Goal: Task Accomplishment & Management: Manage account settings

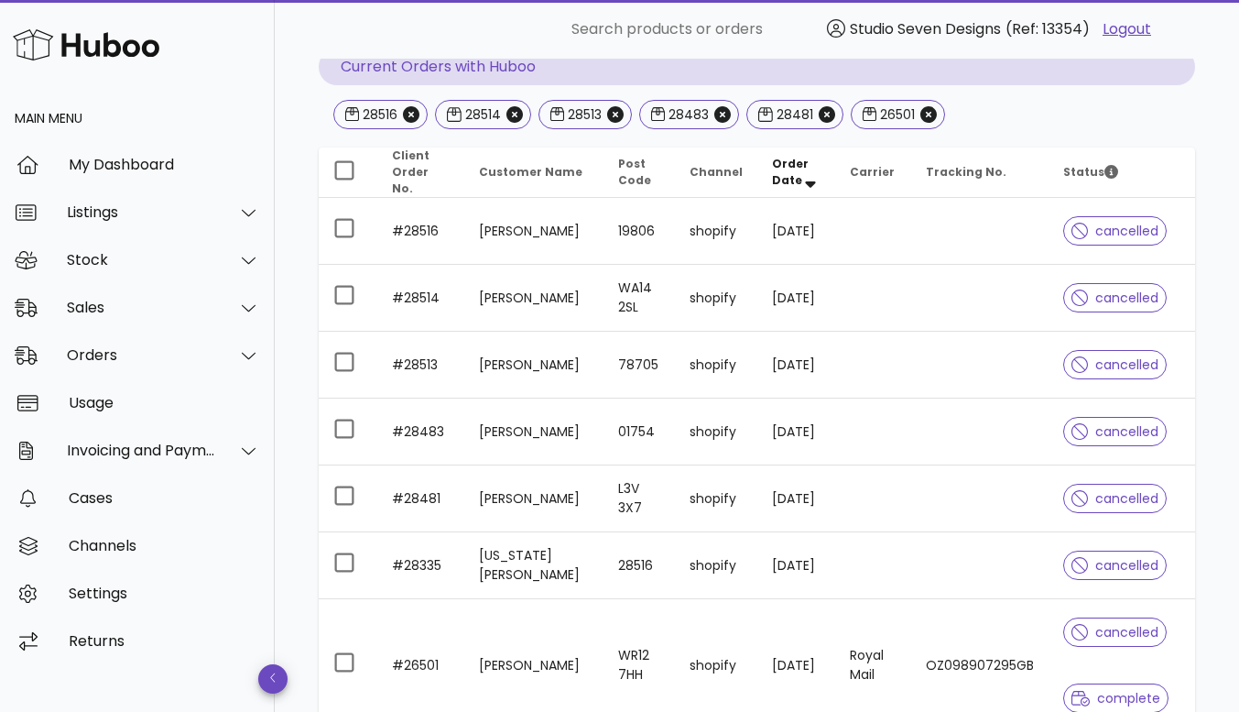
scroll to position [183, 0]
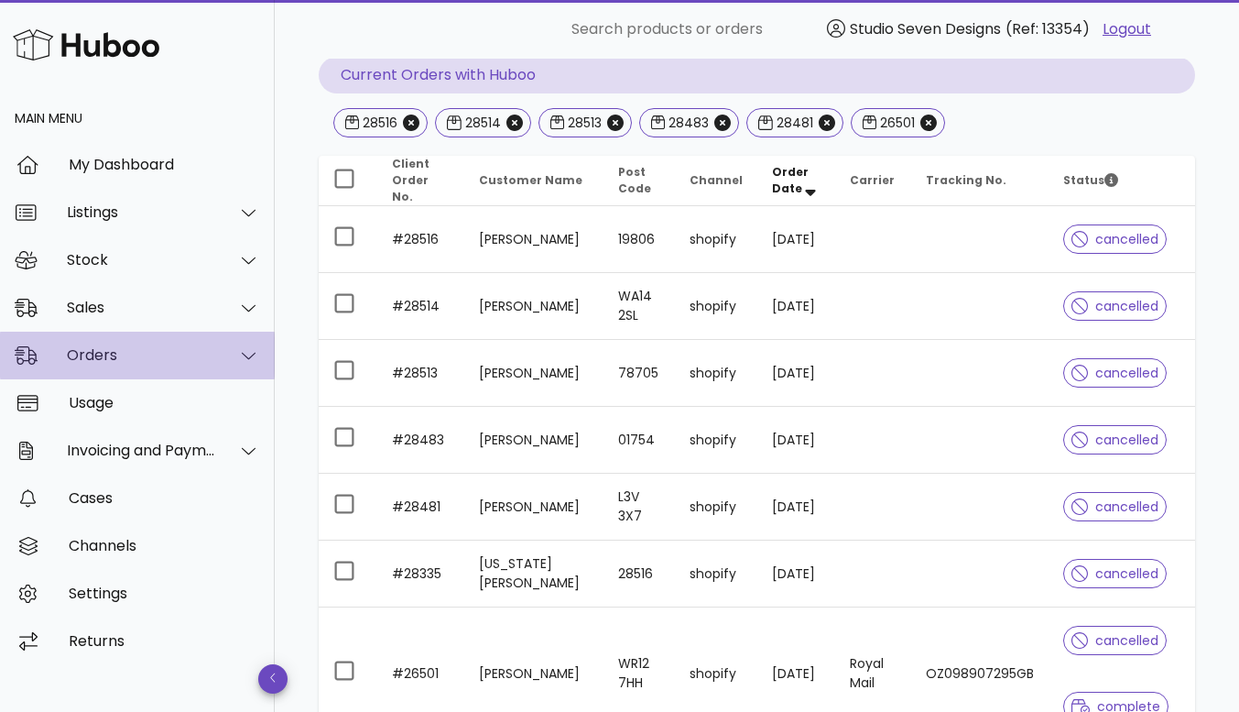
click at [110, 351] on div "Orders" at bounding box center [141, 354] width 149 height 17
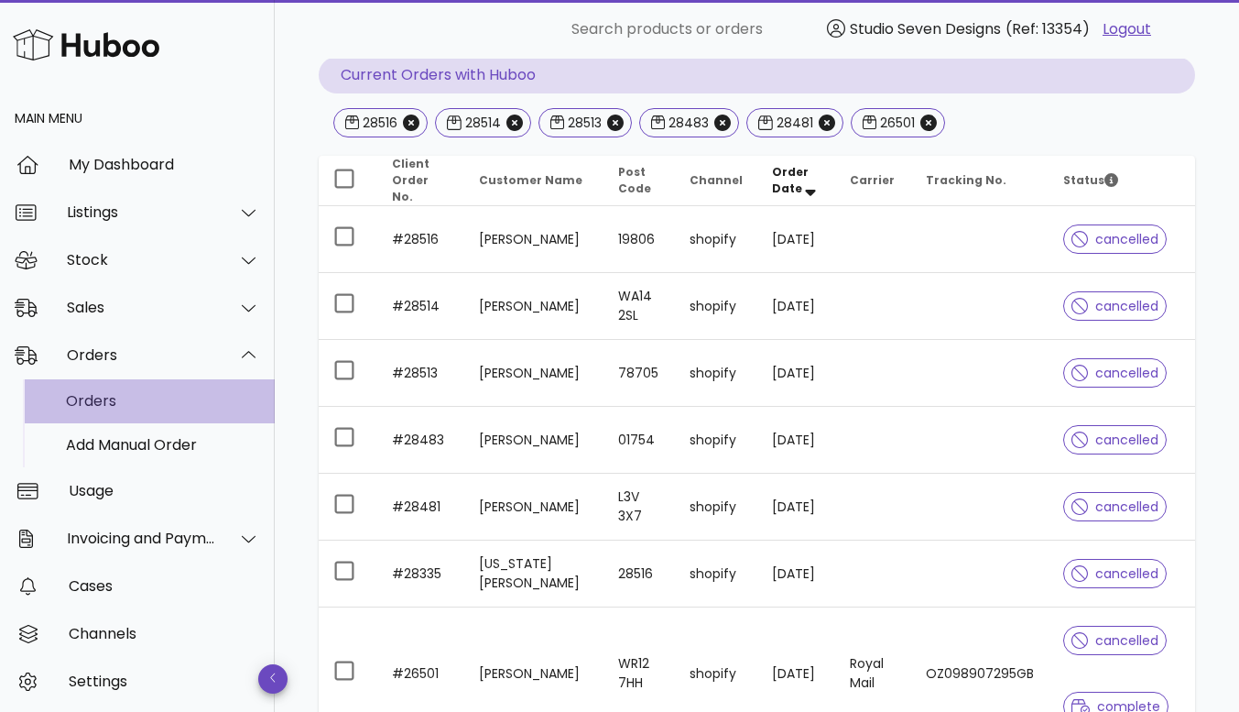
click at [108, 401] on div "Orders" at bounding box center [163, 400] width 194 height 17
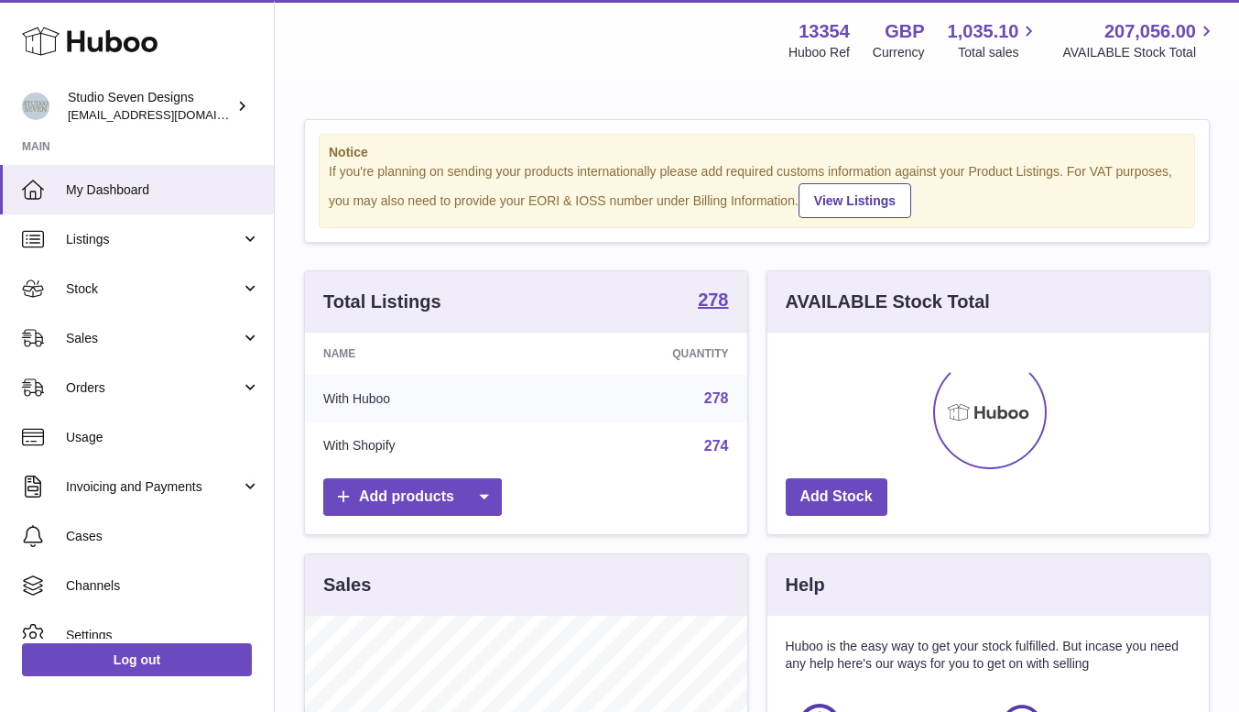
scroll to position [286, 441]
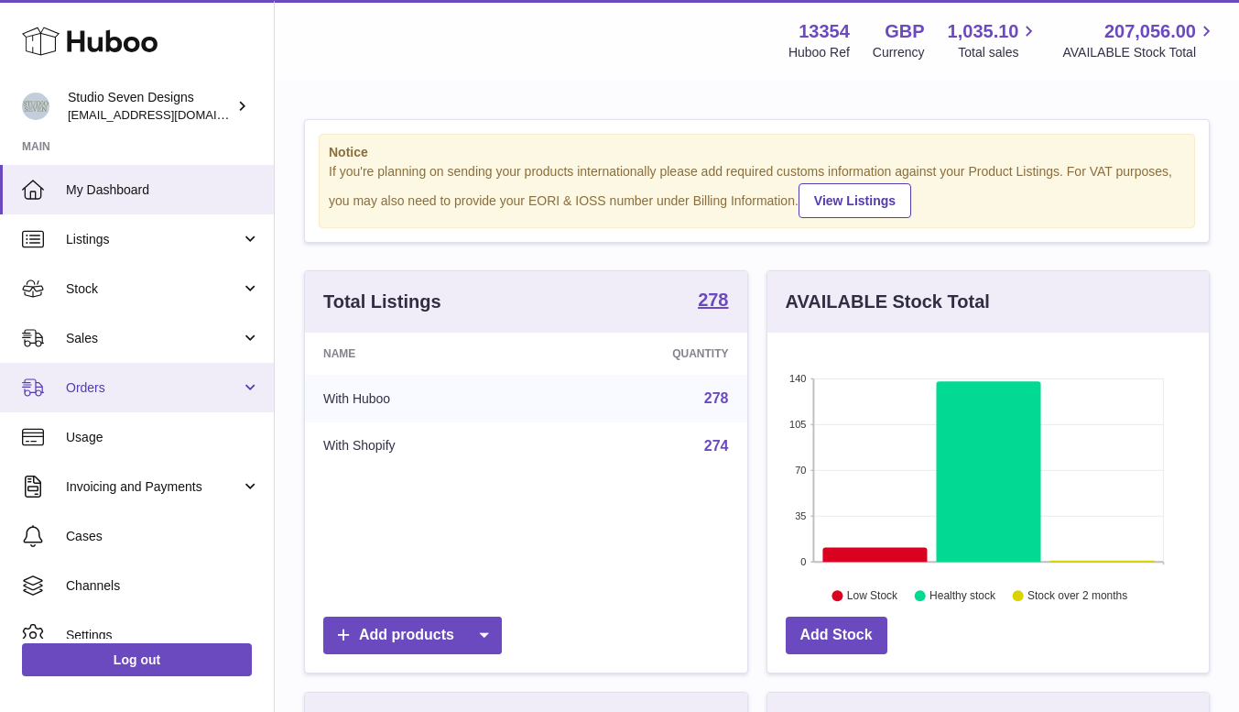
click at [91, 394] on span "Orders" at bounding box center [153, 387] width 175 height 17
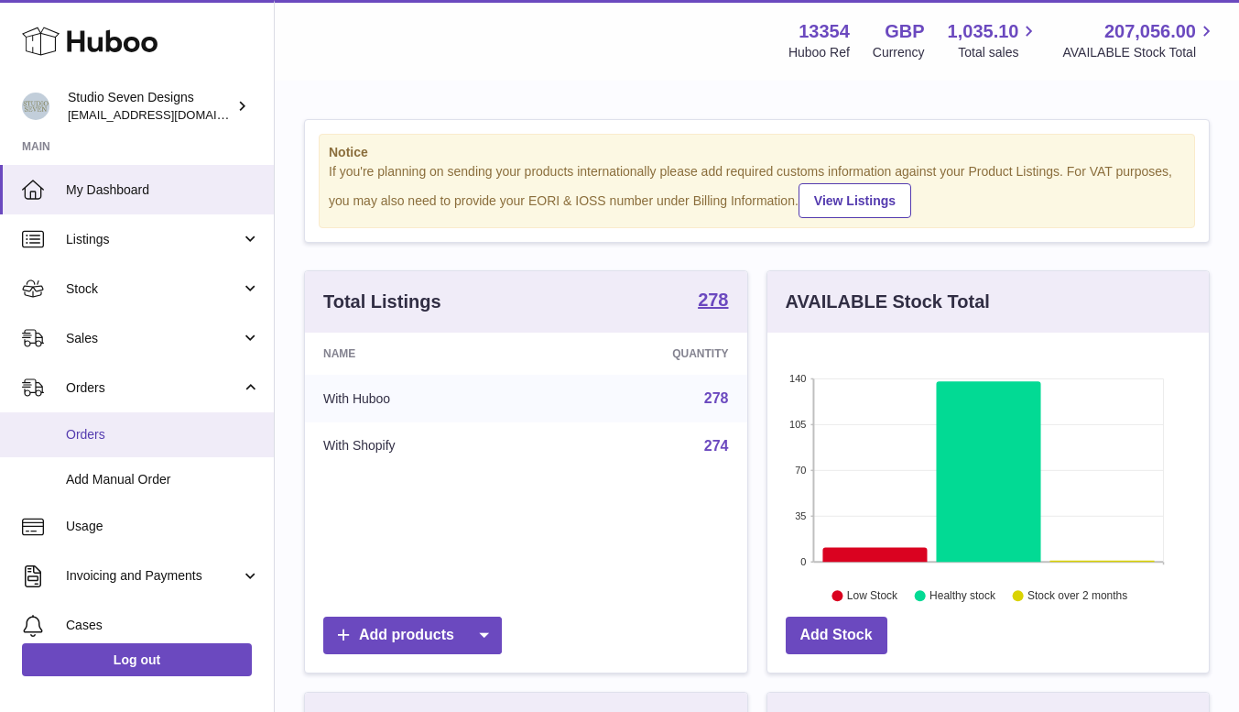
click at [95, 429] on span "Orders" at bounding box center [163, 434] width 194 height 17
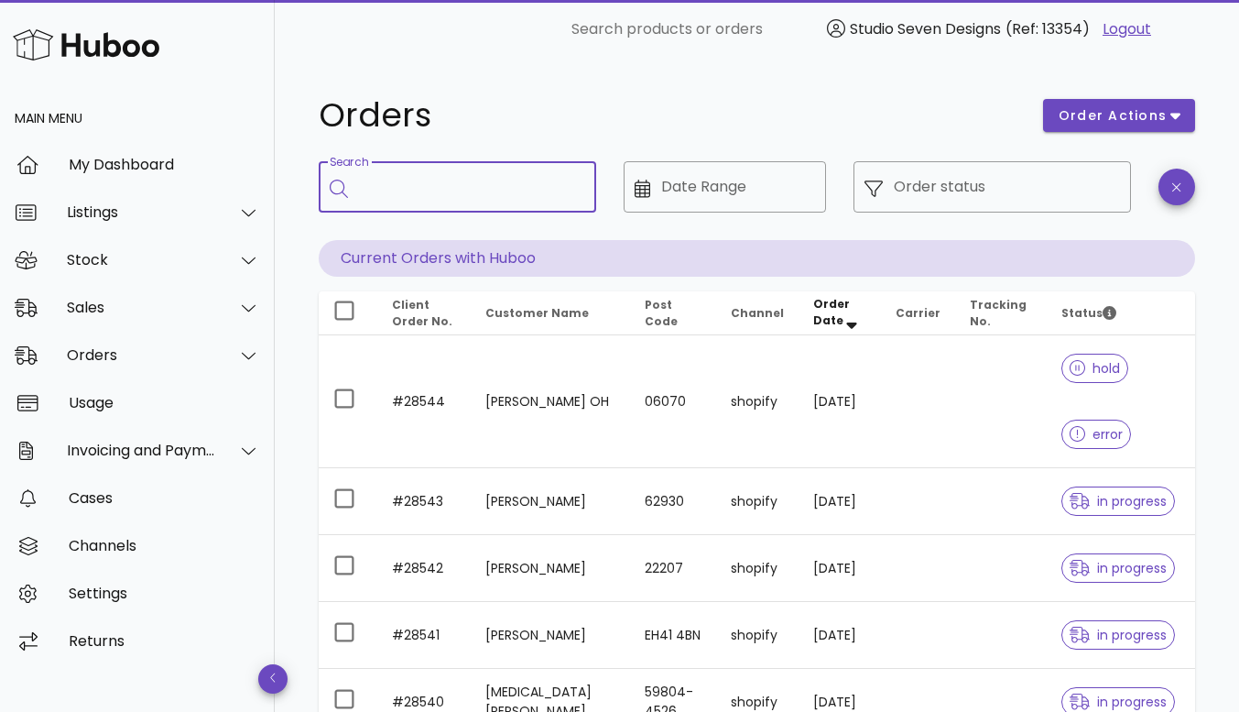
click at [440, 197] on input "Search" at bounding box center [470, 186] width 223 height 29
type input "*****"
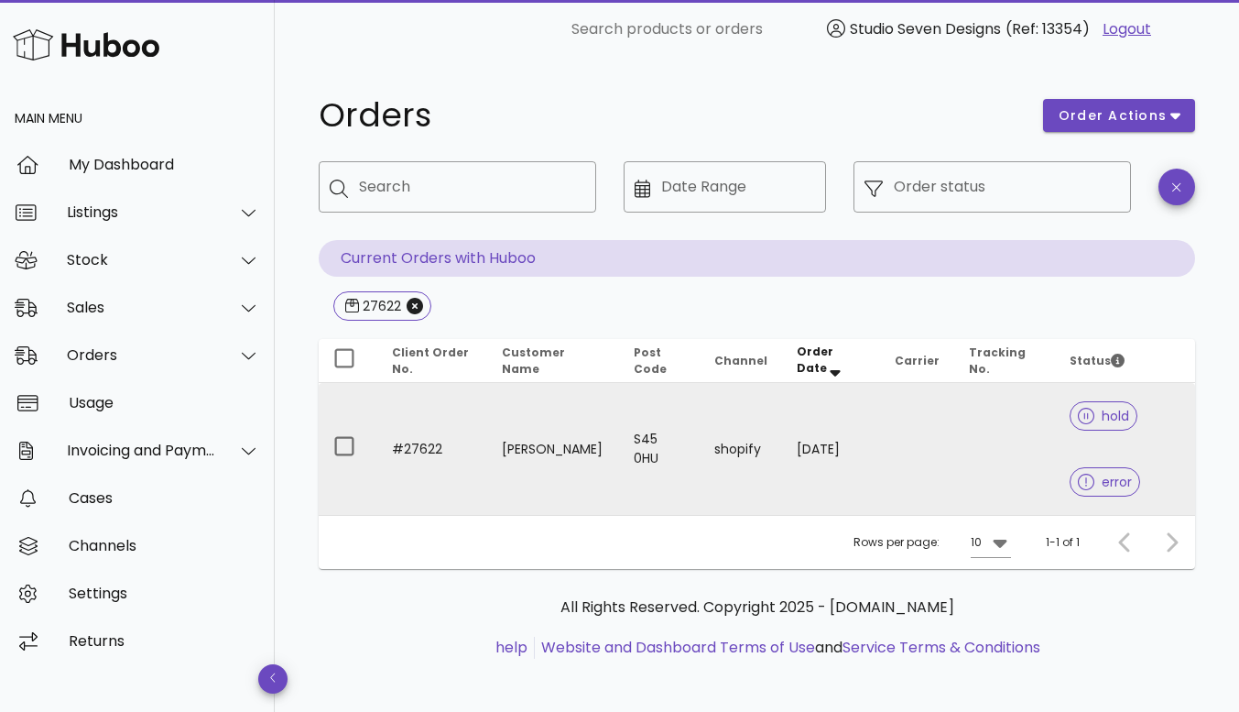
click at [1002, 424] on td at bounding box center [1004, 449] width 101 height 132
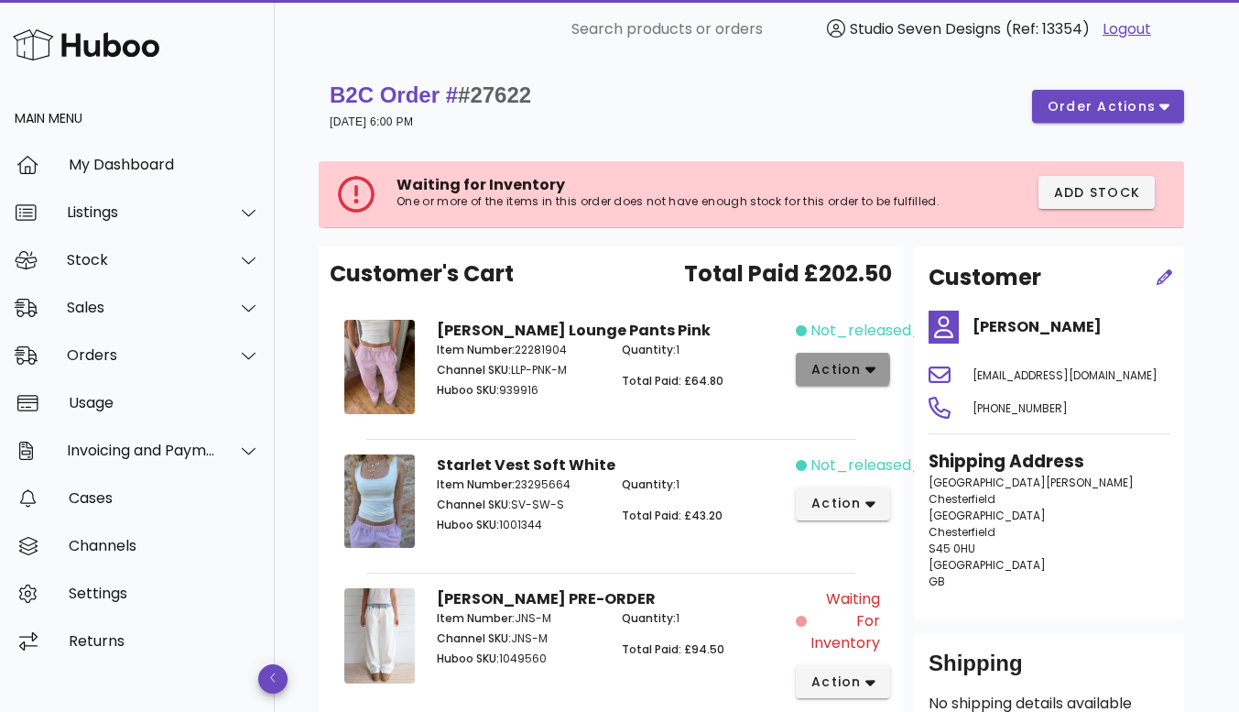
click at [877, 365] on button "action" at bounding box center [843, 369] width 94 height 33
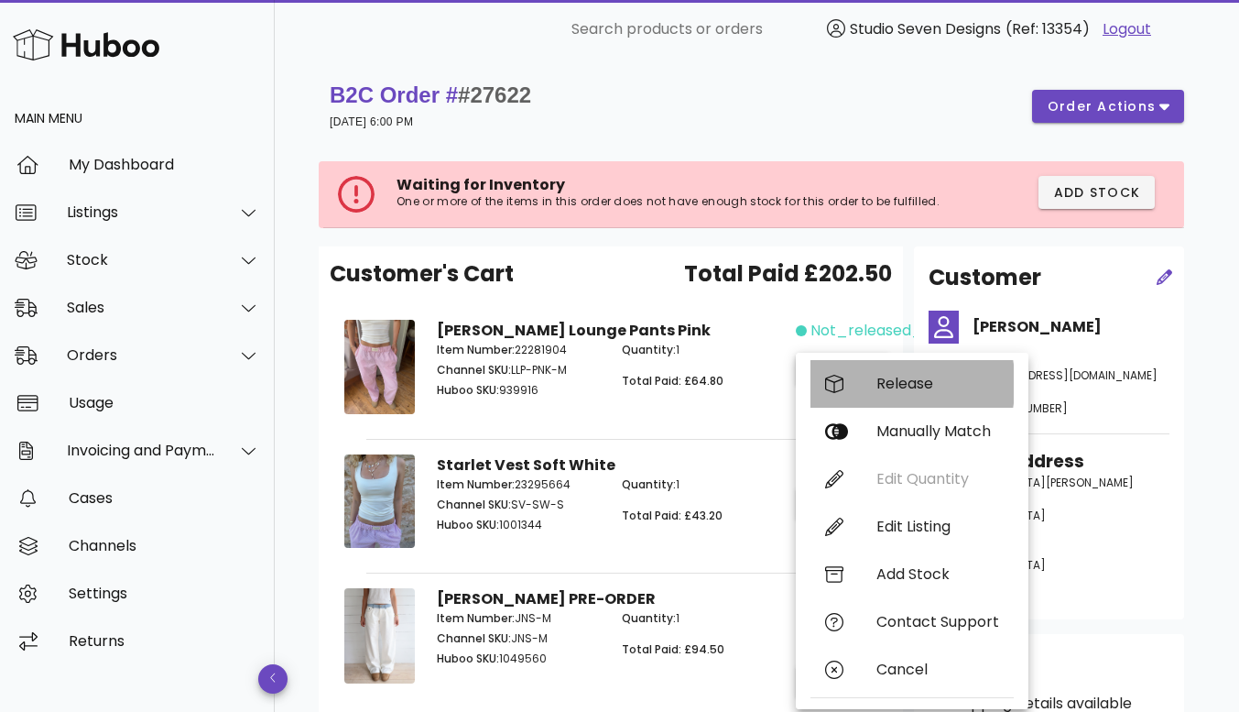
click at [907, 375] on div "Release" at bounding box center [937, 383] width 123 height 17
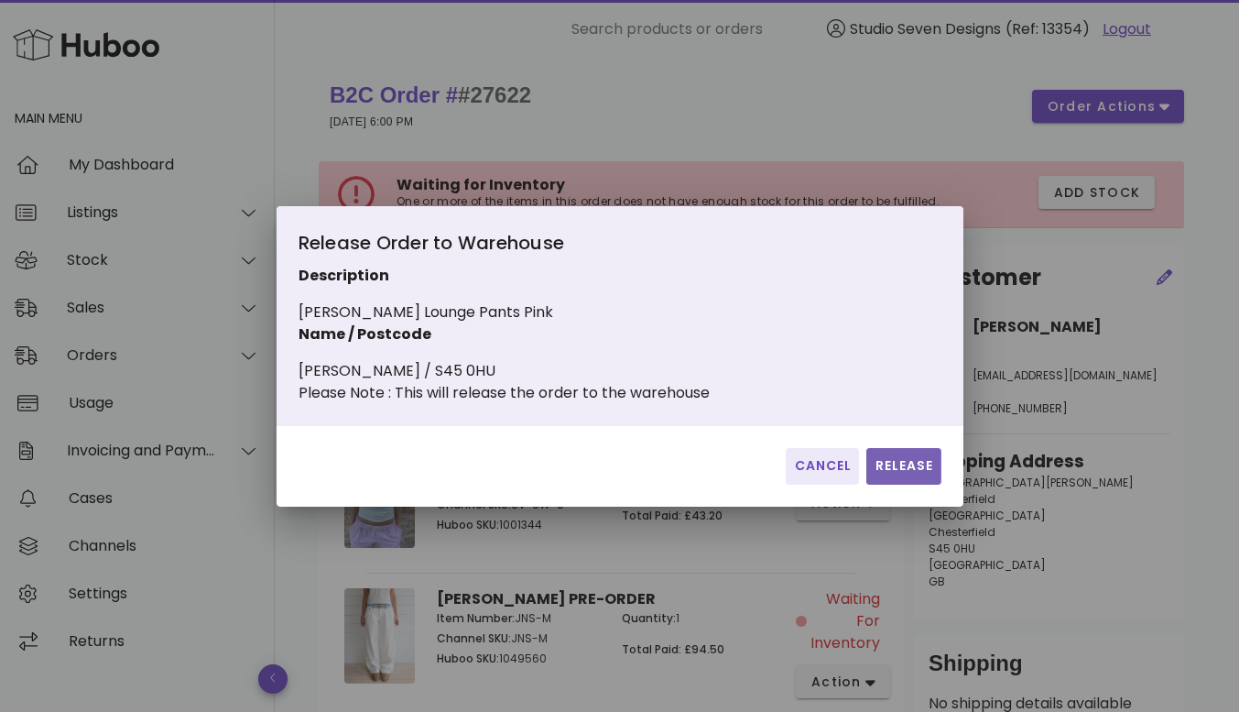
click at [902, 475] on span "Release" at bounding box center [904, 465] width 60 height 19
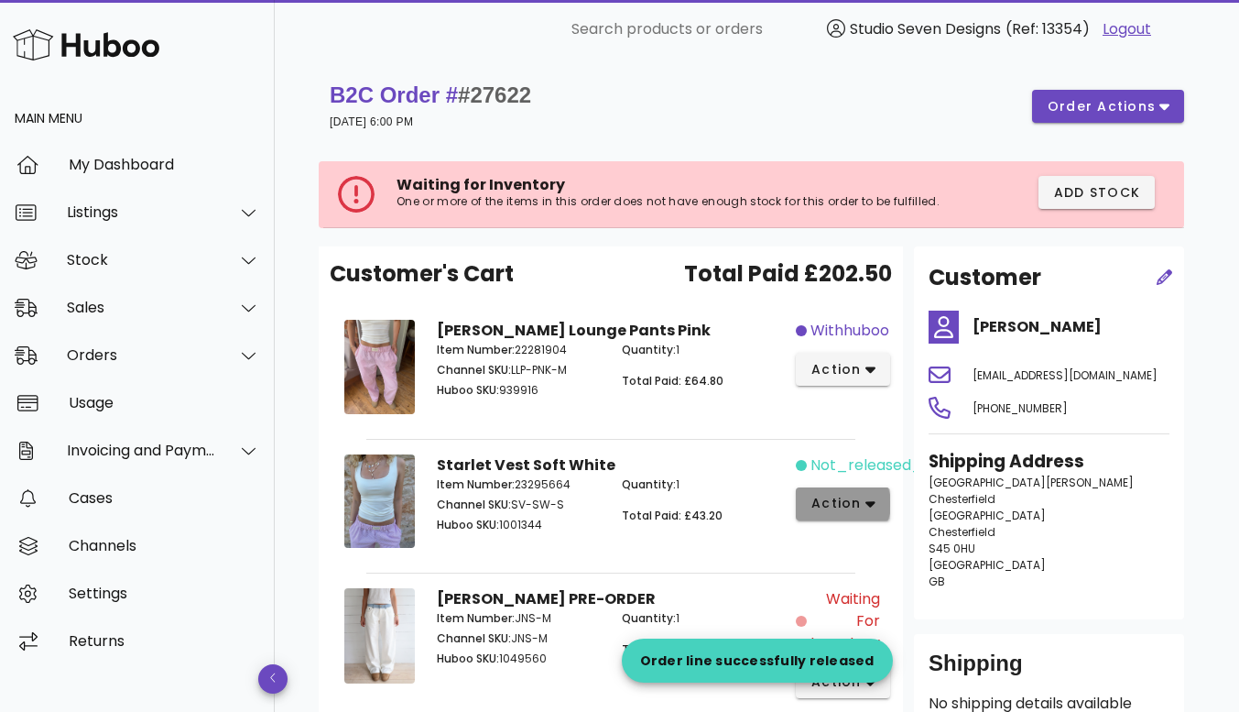
click at [871, 500] on icon "button" at bounding box center [870, 503] width 10 height 16
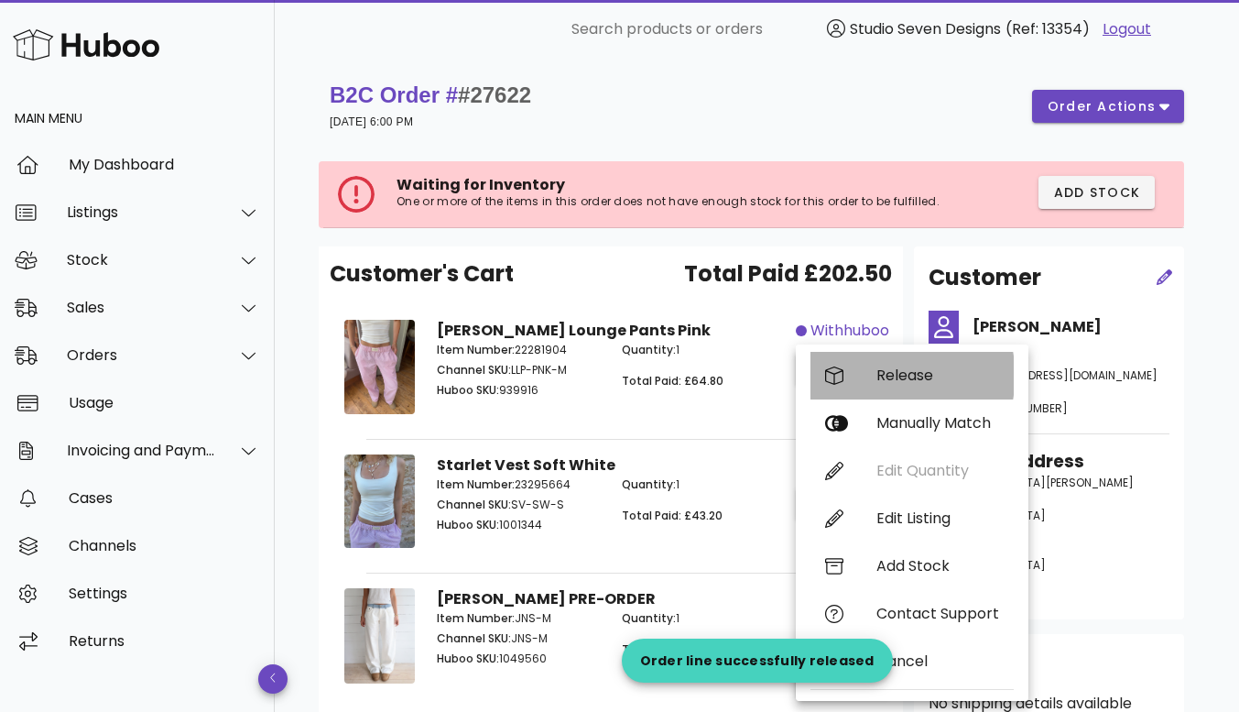
click at [914, 377] on div "Release" at bounding box center [937, 374] width 123 height 17
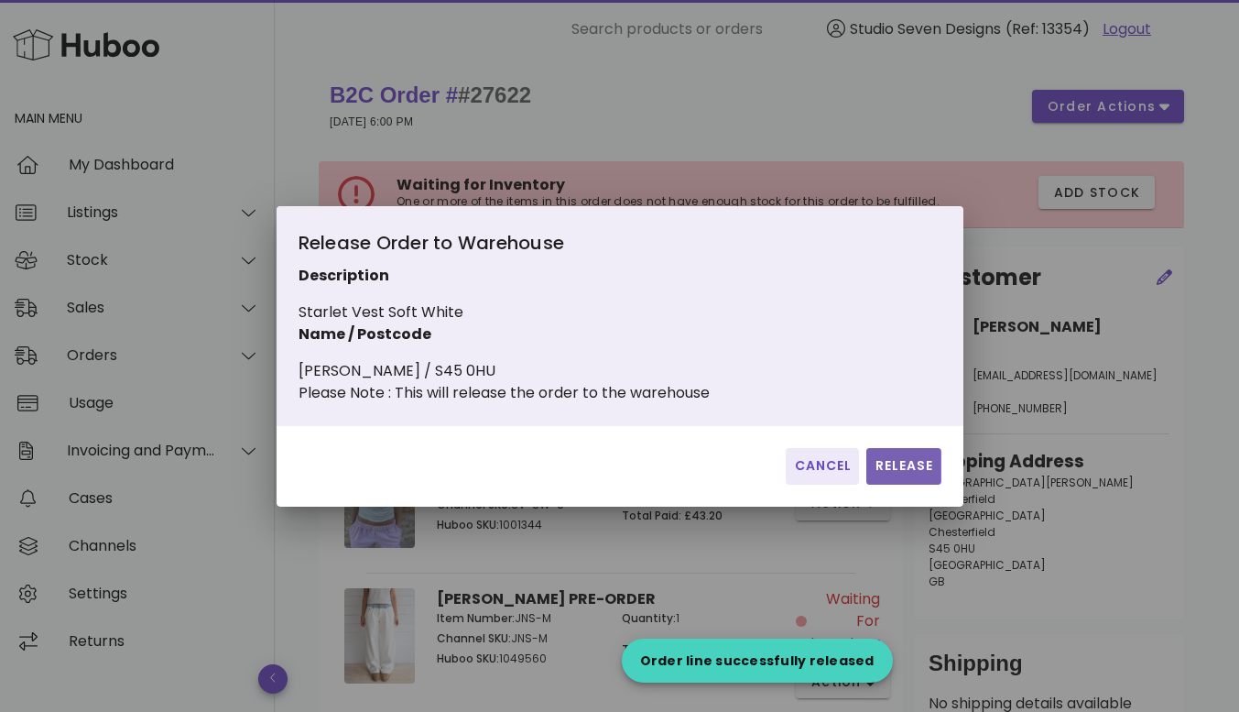
click at [908, 475] on span "Release" at bounding box center [904, 465] width 60 height 19
